Goal: Find specific page/section

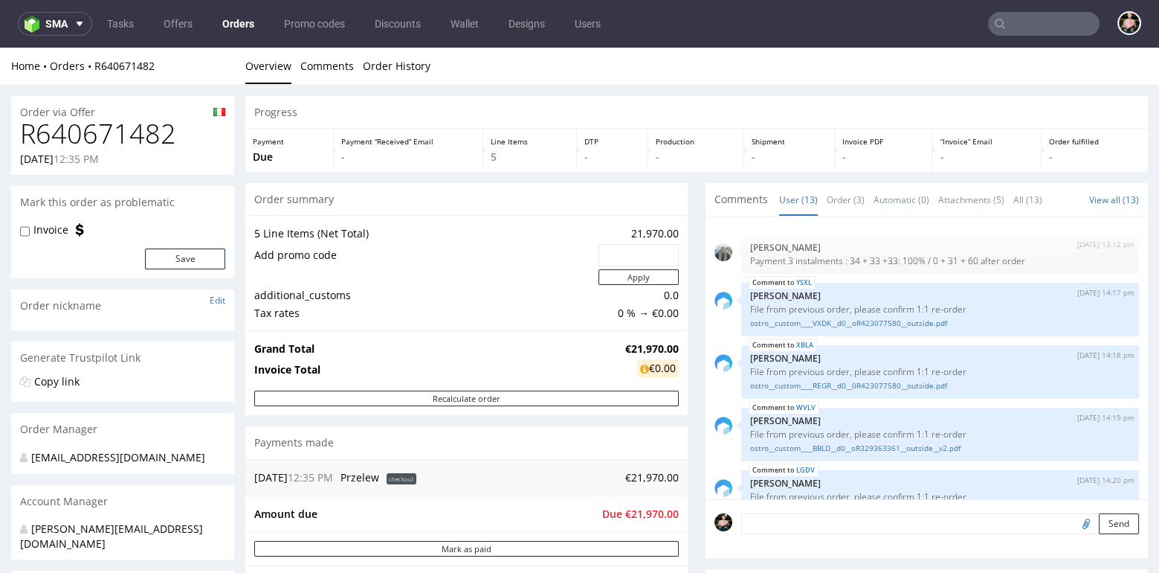
scroll to position [434, 0]
